Goal: Task Accomplishment & Management: Manage account settings

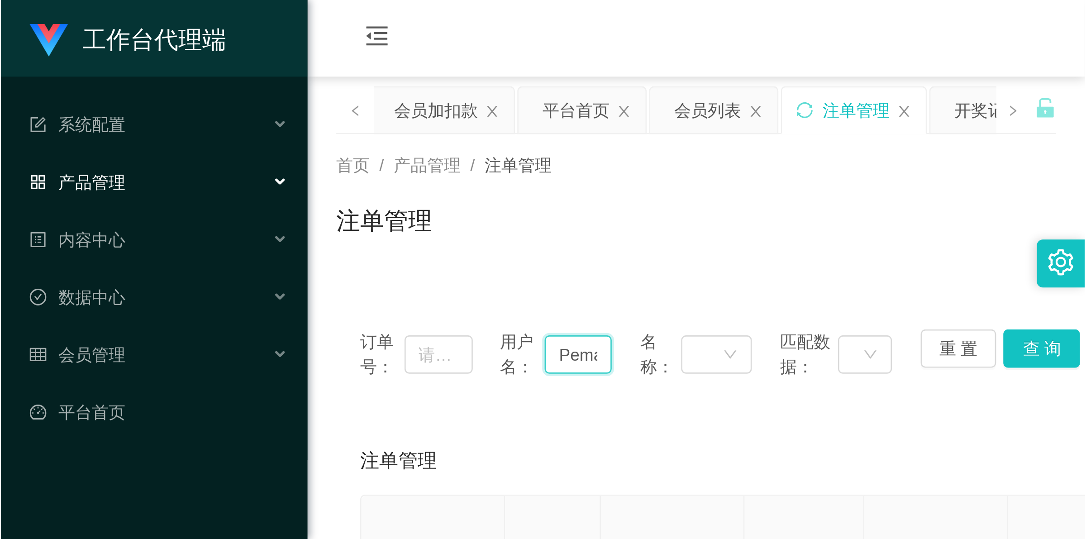
scroll to position [0, 1]
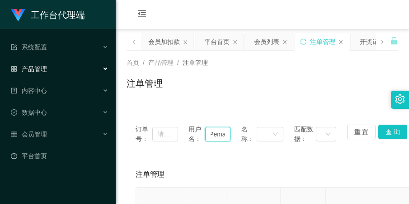
drag, startPoint x: 206, startPoint y: 127, endPoint x: 223, endPoint y: 131, distance: 17.7
click at [223, 131] on input "Pema" at bounding box center [217, 134] width 25 height 14
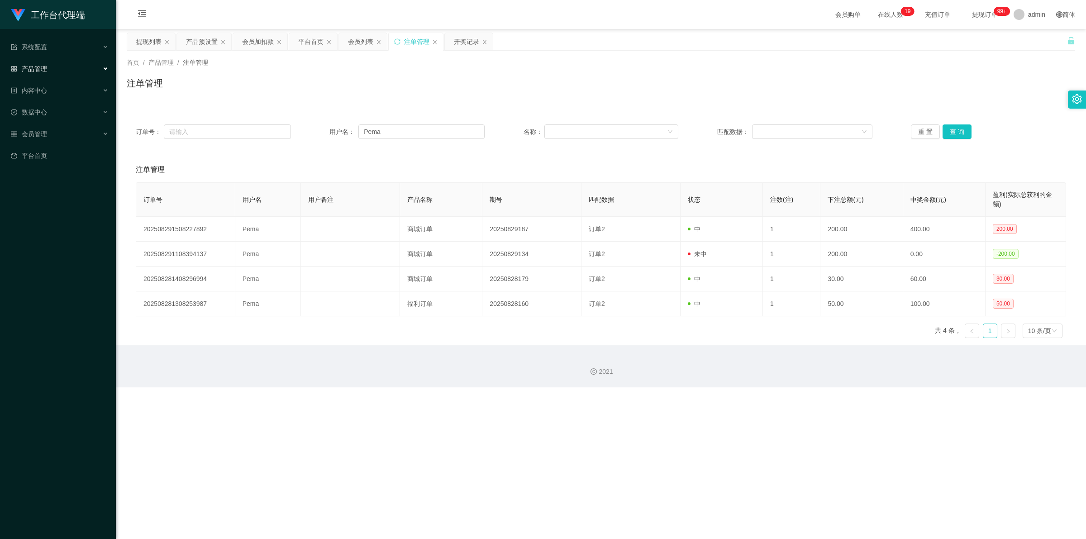
click at [409, 130] on div "重 置 查 询" at bounding box center [988, 131] width 155 height 14
drag, startPoint x: 931, startPoint y: 132, endPoint x: 875, endPoint y: 145, distance: 56.8
click at [409, 133] on button "重 置" at bounding box center [925, 131] width 29 height 14
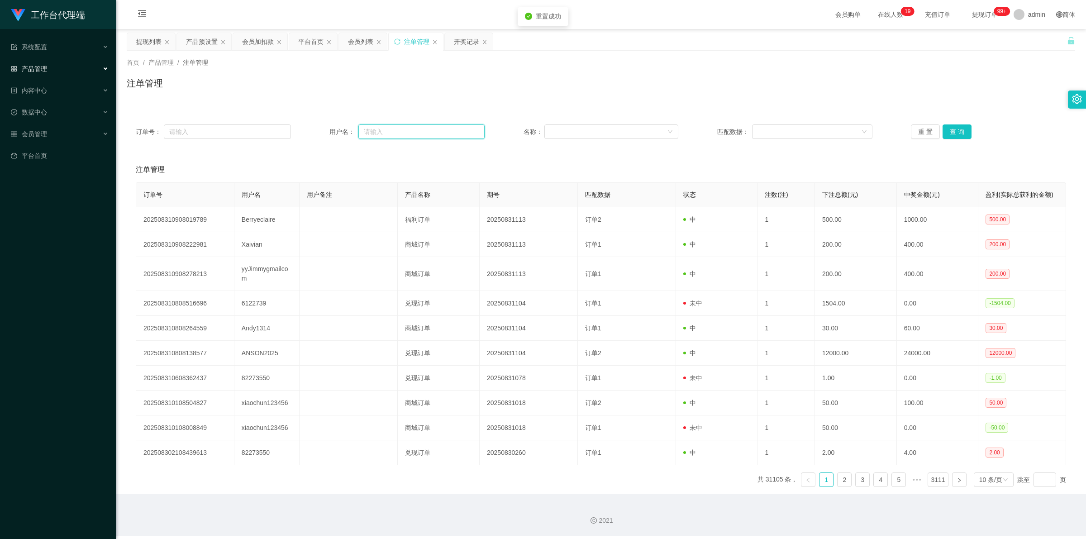
click at [409, 135] on input "text" at bounding box center [421, 131] width 126 height 14
paste input "Pema"
type input "Pema"
click at [409, 131] on button "查 询" at bounding box center [956, 131] width 29 height 14
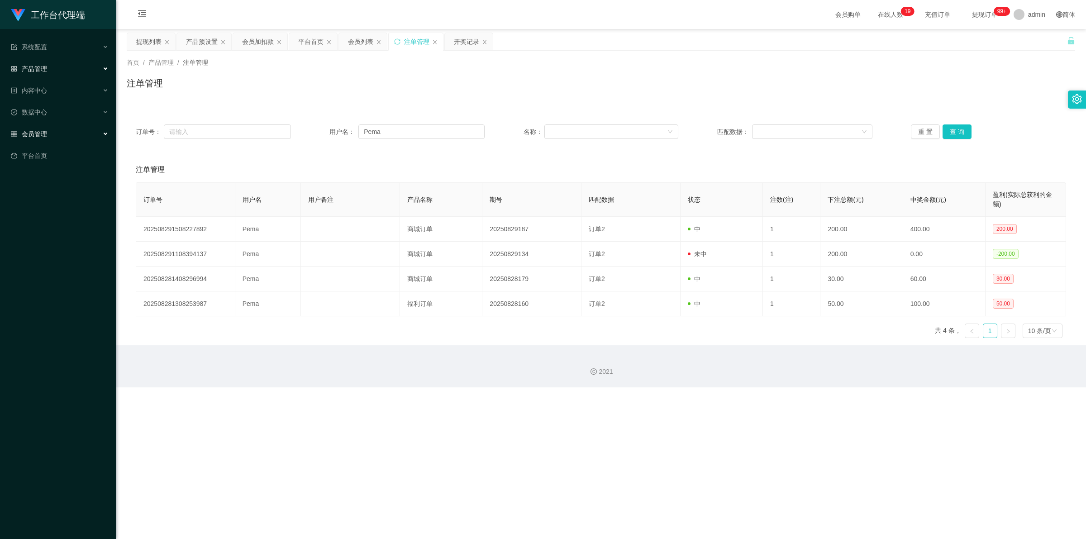
click at [62, 131] on div "会员管理" at bounding box center [58, 134] width 116 height 18
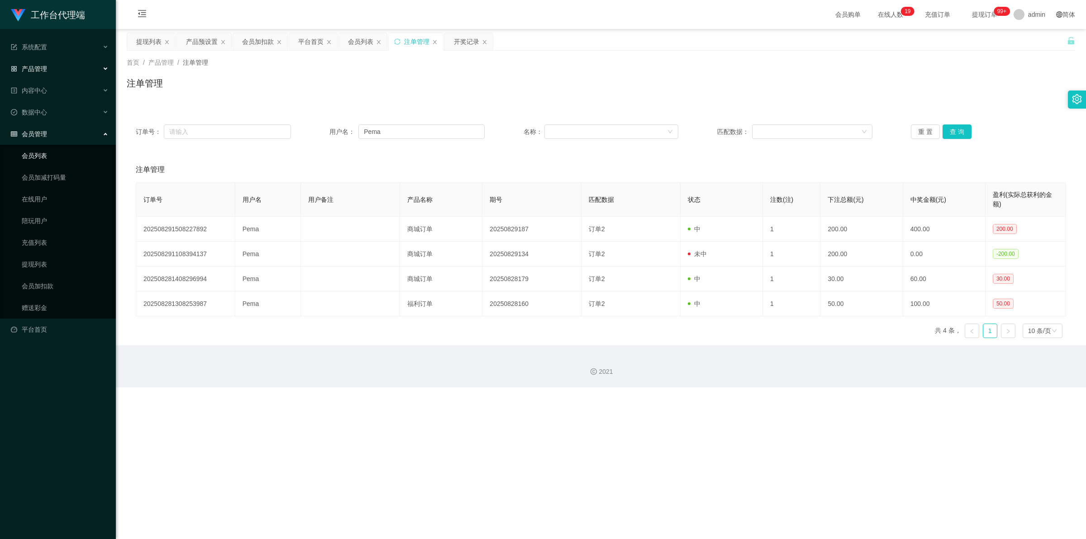
click at [39, 160] on link "会员列表" at bounding box center [65, 156] width 87 height 18
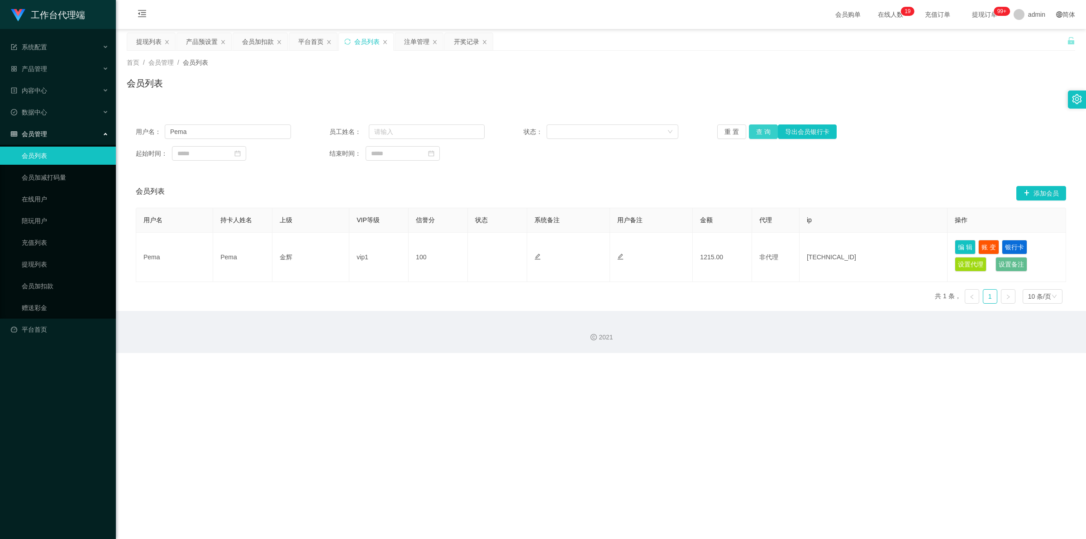
click at [409, 133] on button "查 询" at bounding box center [763, 131] width 29 height 14
click at [409, 133] on button "重 置" at bounding box center [731, 131] width 29 height 14
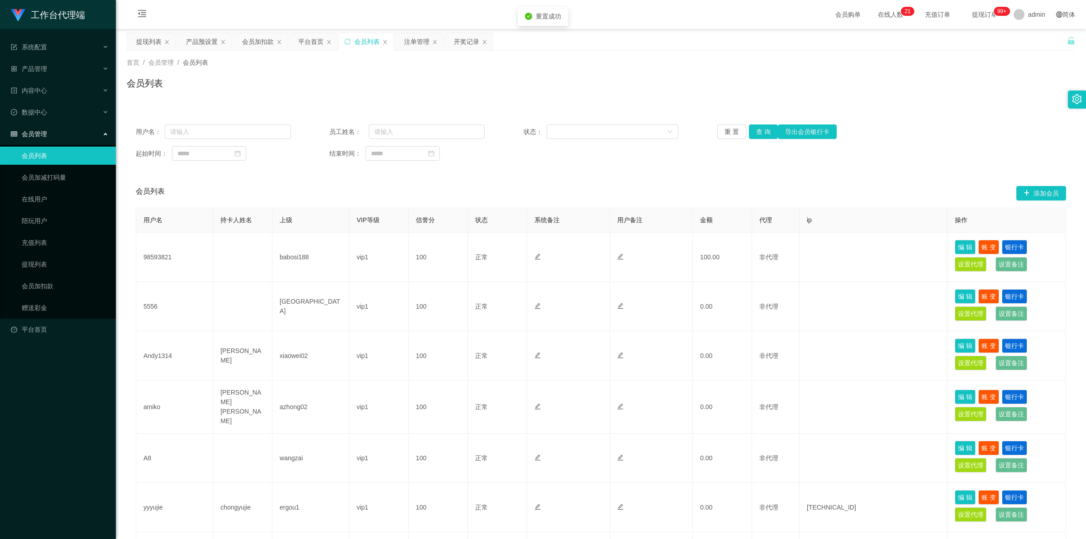
click at [177, 124] on div "用户名： 员工姓名： 状态： 重 置 查 询 导出会员银行卡 起始时间： 结束时间：" at bounding box center [601, 142] width 948 height 54
click at [184, 125] on input "text" at bounding box center [228, 131] width 126 height 14
paste input "Pema"
type input "Pema"
click at [409, 129] on button "查 询" at bounding box center [763, 131] width 29 height 14
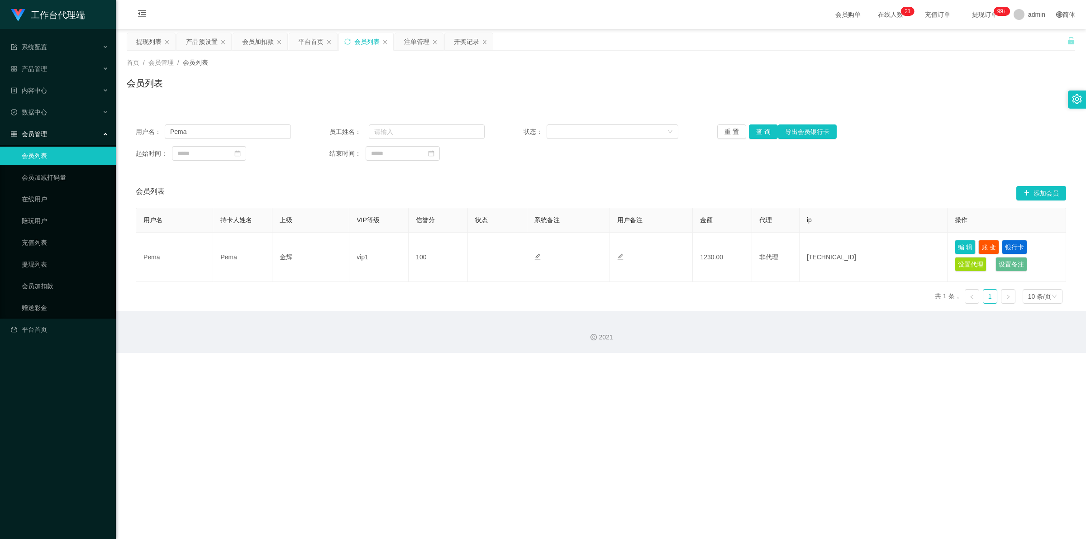
click at [52, 130] on div "会员管理" at bounding box center [58, 134] width 116 height 18
